Goal: Task Accomplishment & Management: Use online tool/utility

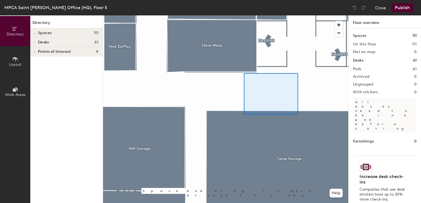
click at [240, 15] on div at bounding box center [225, 15] width 245 height 0
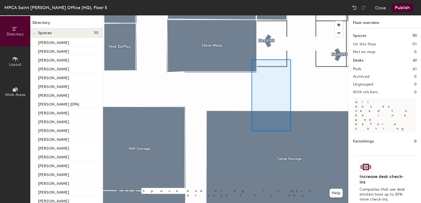
click at [252, 15] on div at bounding box center [225, 15] width 245 height 0
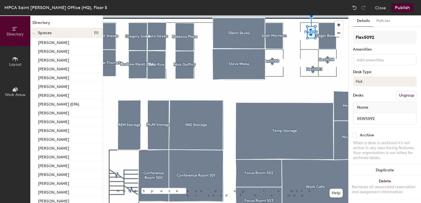
click at [377, 80] on button "Hot" at bounding box center [385, 82] width 64 height 10
click at [364, 115] on div "Hoteled" at bounding box center [380, 115] width 55 height 8
click at [404, 7] on button "Publish" at bounding box center [403, 7] width 22 height 9
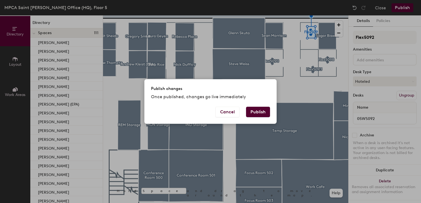
click at [258, 113] on button "Publish" at bounding box center [258, 112] width 24 height 10
